Goal: Book appointment/travel/reservation

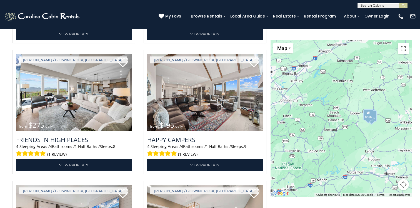
scroll to position [998, 0]
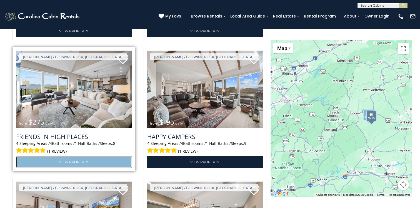
click at [80, 160] on link "View Property" at bounding box center [74, 161] width 116 height 11
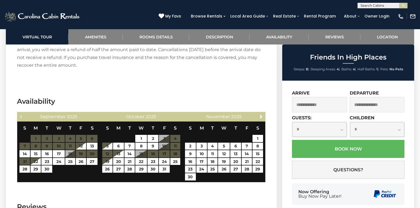
scroll to position [1228, 0]
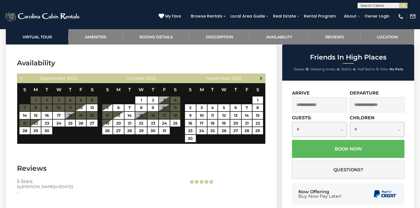
click at [261, 76] on span "Next" at bounding box center [261, 78] width 4 height 4
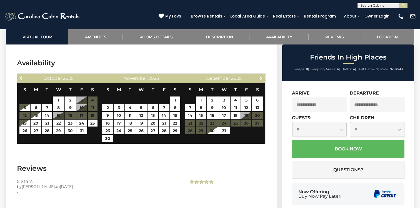
click at [261, 76] on span "Next" at bounding box center [261, 78] width 4 height 4
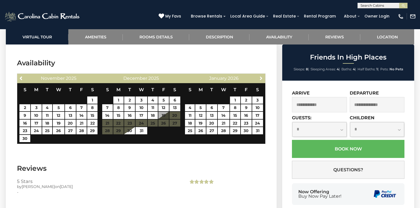
click at [261, 76] on span "Next" at bounding box center [261, 78] width 4 height 4
